Goal: Find specific page/section: Find specific page/section

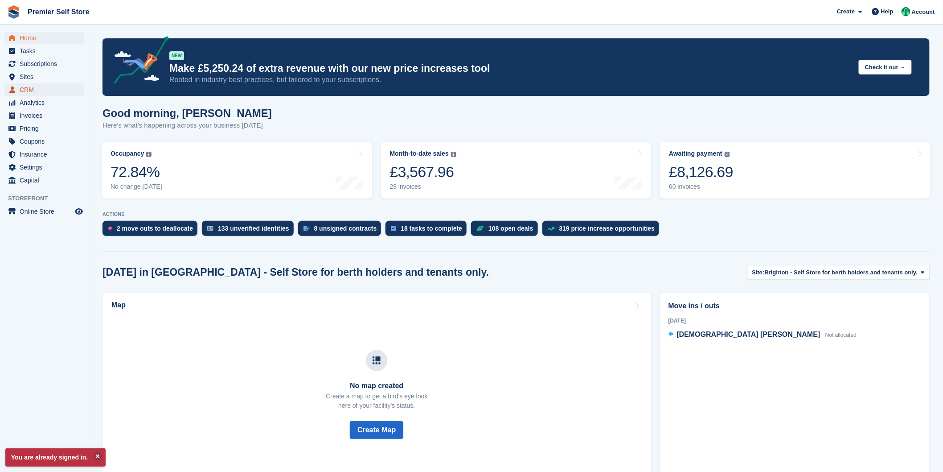
click at [23, 90] on span "CRM" at bounding box center [46, 89] width 53 height 12
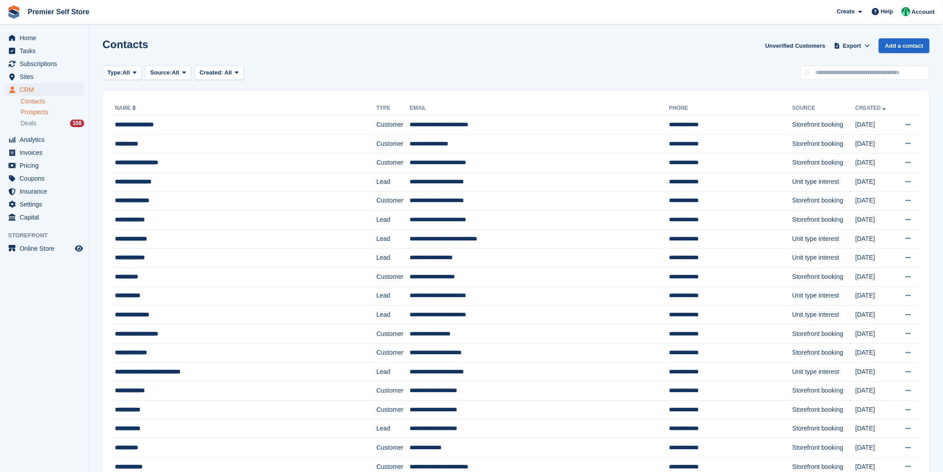
click at [36, 116] on span "Prospects" at bounding box center [35, 112] width 28 height 8
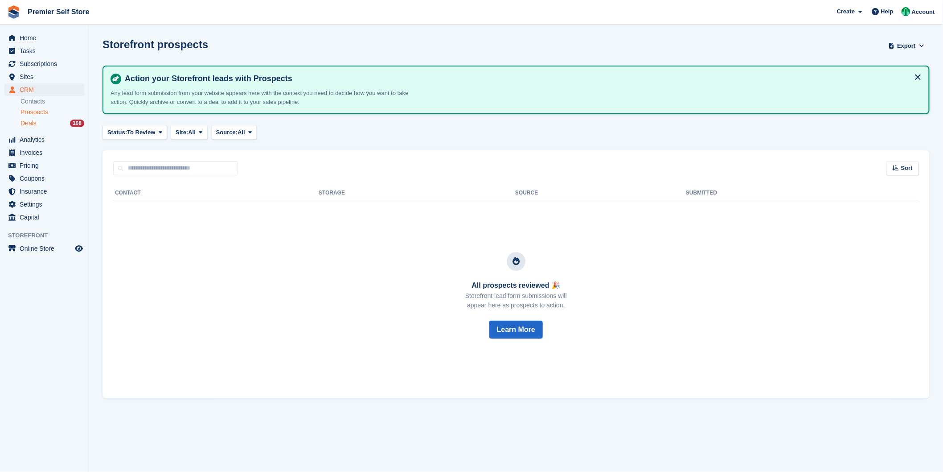
click at [39, 123] on div "Deals 108" at bounding box center [53, 123] width 64 height 8
